Goal: Unclear

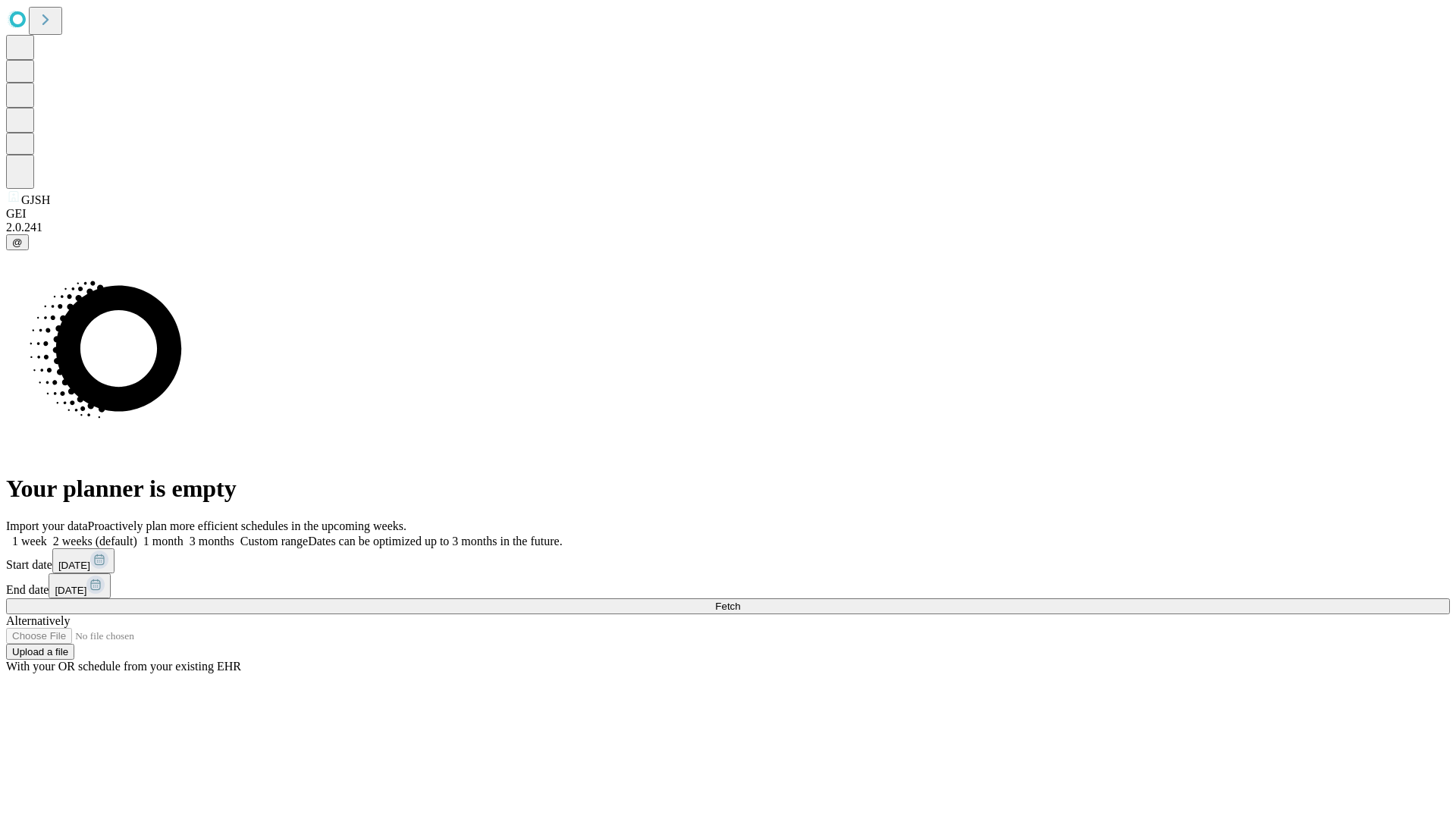
click at [740, 601] on span "Fetch" at bounding box center [727, 606] width 25 height 11
